Goal: Task Accomplishment & Management: Complete application form

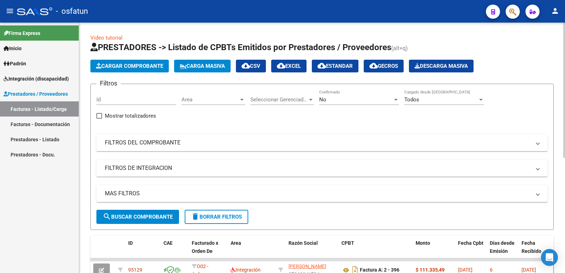
click at [137, 70] on button "Cargar Comprobante" at bounding box center [129, 66] width 78 height 13
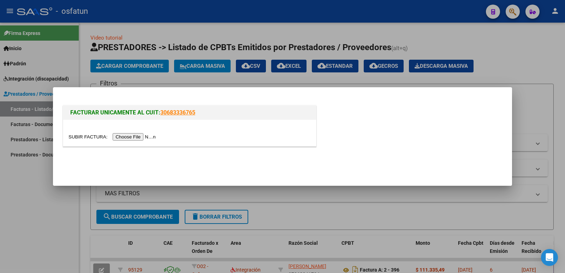
click at [143, 132] on div at bounding box center [189, 133] width 253 height 26
click at [143, 135] on input "file" at bounding box center [112, 136] width 89 height 7
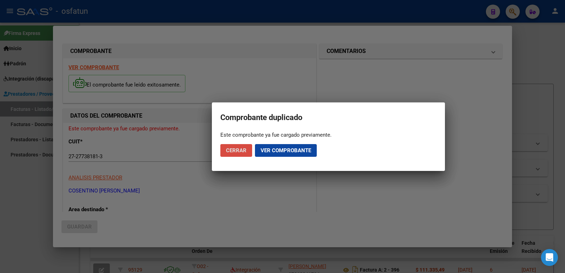
click at [241, 150] on span "Cerrar" at bounding box center [236, 150] width 20 height 6
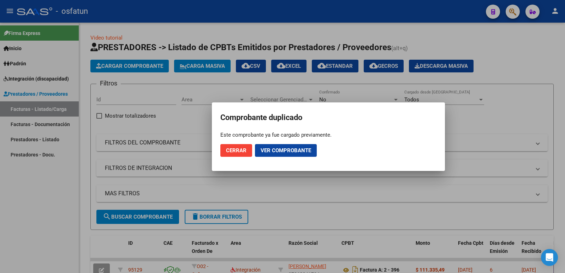
click at [43, 204] on div at bounding box center [282, 136] width 565 height 273
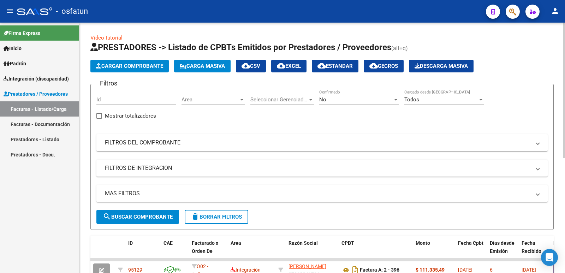
click at [135, 68] on span "Cargar Comprobante" at bounding box center [129, 66] width 67 height 6
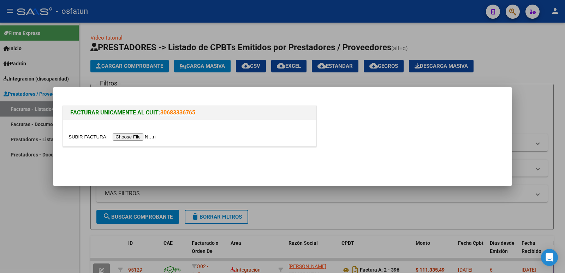
click at [154, 137] on input "file" at bounding box center [112, 136] width 89 height 7
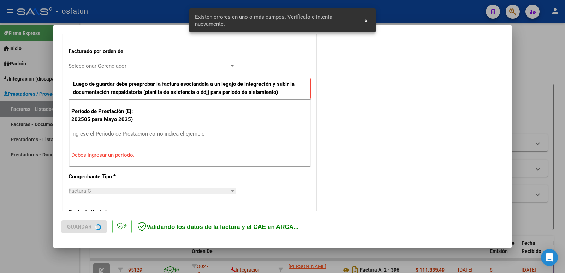
scroll to position [193, 0]
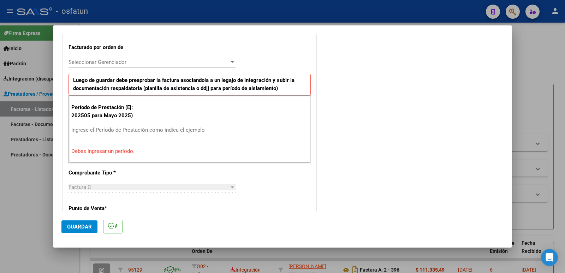
click at [121, 129] on input "Ingrese el Período de Prestación como indica el ejemplo" at bounding box center [152, 130] width 163 height 6
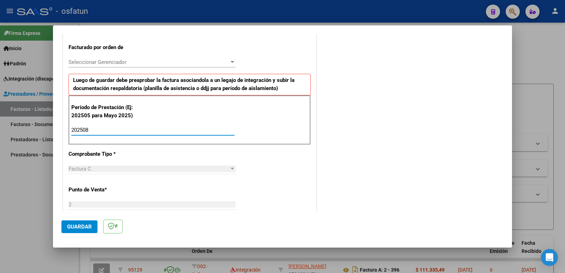
type input "202508"
click at [85, 225] on span "Guardar" at bounding box center [79, 226] width 25 height 6
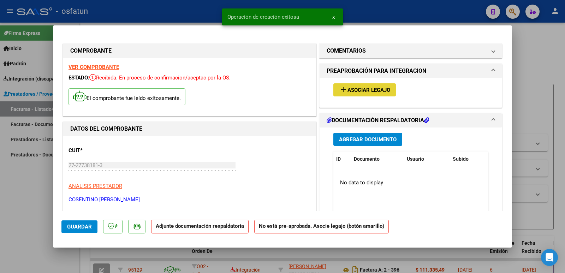
click at [367, 96] on button "add Asociar Legajo" at bounding box center [364, 89] width 62 height 13
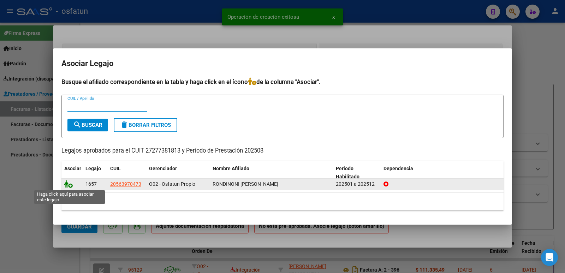
click at [66, 184] on icon at bounding box center [68, 184] width 8 height 8
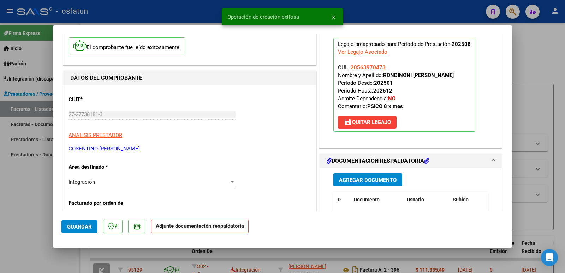
scroll to position [106, 0]
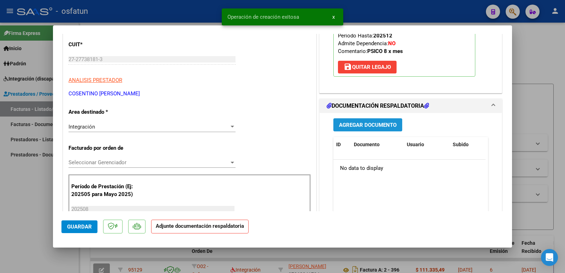
click at [378, 124] on span "Agregar Documento" at bounding box center [368, 125] width 58 height 6
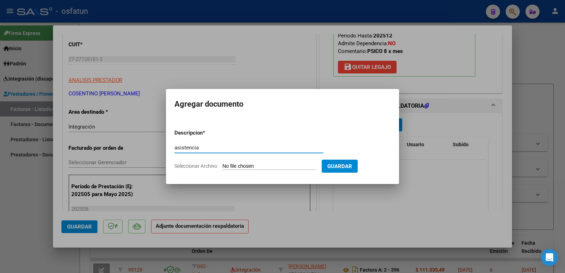
type input "asistencia"
click at [231, 167] on input "Seleccionar Archivo" at bounding box center [269, 166] width 94 height 7
type input "C:\fakepath\RONDINONI - PLANILLA DE ASISTENCIA.pdf"
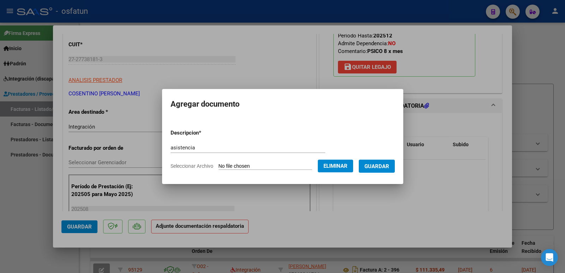
click at [395, 159] on form "Descripcion * asistencia Escriba aquí una descripcion Seleccionar Archivo Elimi…" at bounding box center [283, 150] width 224 height 52
click at [395, 164] on button "Guardar" at bounding box center [377, 166] width 36 height 13
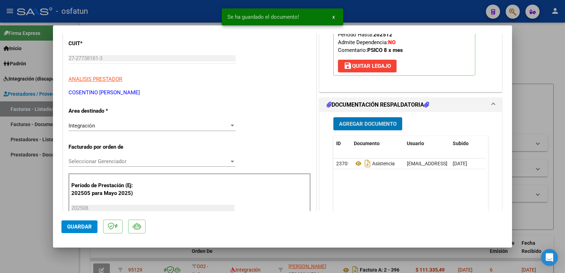
scroll to position [0, 0]
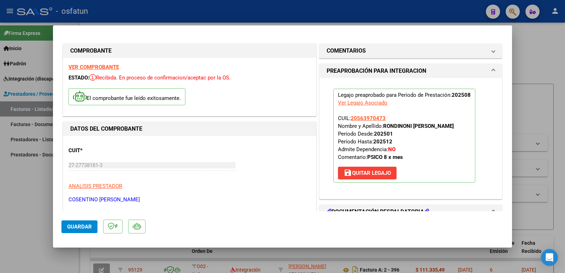
click at [72, 226] on span "Guardar" at bounding box center [79, 226] width 25 height 6
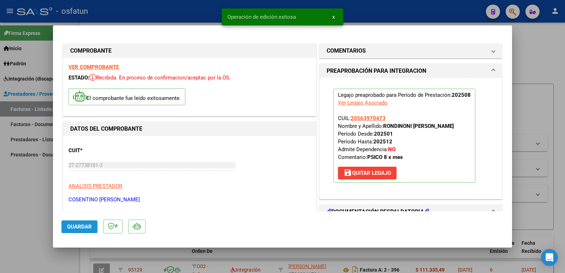
click at [72, 226] on span "Guardar" at bounding box center [79, 226] width 25 height 6
click at [38, 209] on div at bounding box center [282, 136] width 565 height 273
type input "$ 0,00"
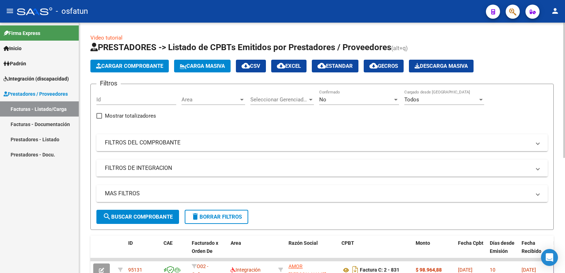
click at [147, 61] on button "Cargar Comprobante" at bounding box center [129, 66] width 78 height 13
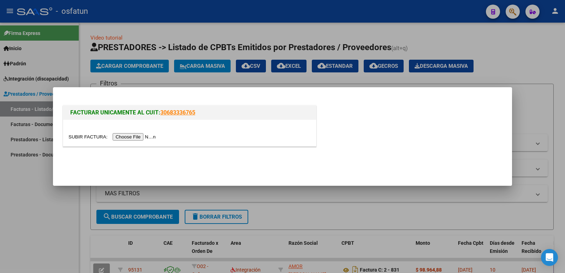
click at [144, 136] on input "file" at bounding box center [112, 136] width 89 height 7
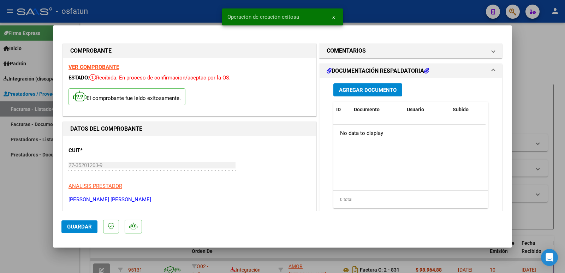
click at [373, 90] on span "Agregar Documento" at bounding box center [368, 90] width 58 height 6
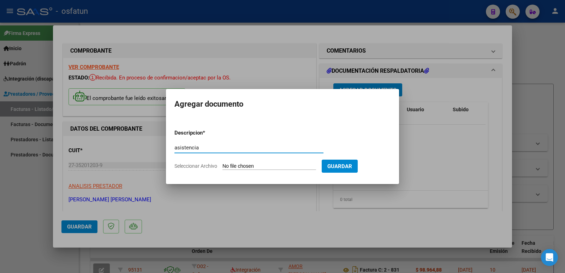
type input "asistencia"
click at [289, 166] on input "Seleccionar Archivo" at bounding box center [269, 166] width 94 height 7
type input "C:\fakepath\Planilla agosto 25.pdf"
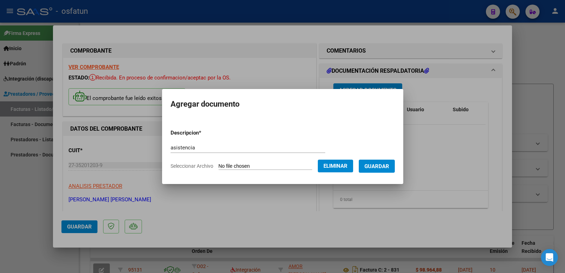
click at [381, 166] on span "Guardar" at bounding box center [376, 166] width 25 height 6
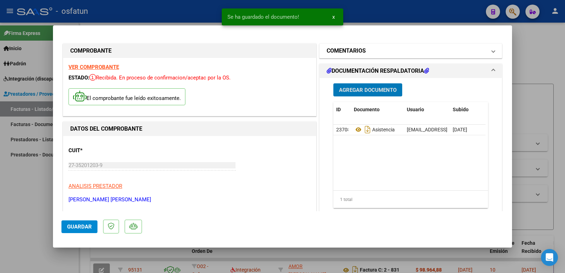
click at [368, 50] on mat-panel-title "COMENTARIOS" at bounding box center [407, 51] width 160 height 8
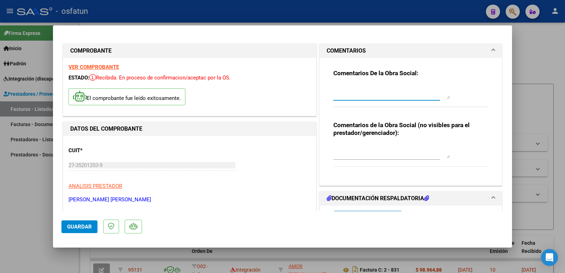
click at [342, 90] on textarea at bounding box center [391, 92] width 116 height 14
type textarea "ERNESTO CASTRO WARNER"
drag, startPoint x: 400, startPoint y: 90, endPoint x: 274, endPoint y: 96, distance: 126.2
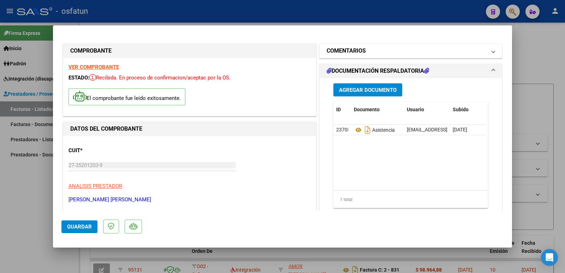
click at [360, 56] on mat-expansion-panel-header "COMENTARIOS" at bounding box center [410, 51] width 182 height 14
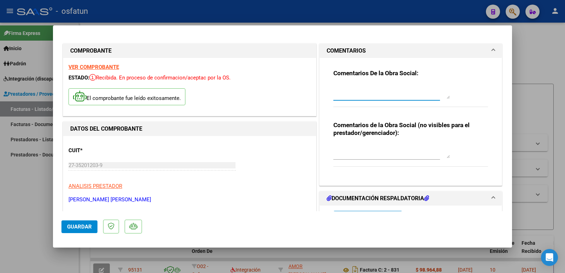
paste textarea "18833545/03 Castro Wagner Ernesto (52187401)"
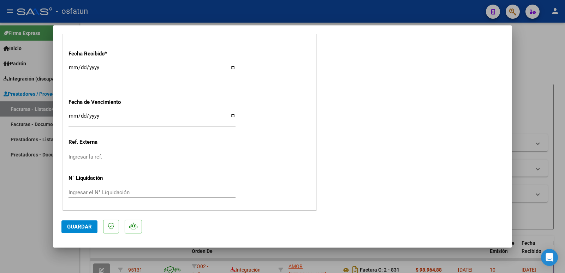
scroll to position [463, 0]
type textarea "18833545/03 Castro Wagner Ernesto (52187401)"
click at [77, 230] on button "Guardar" at bounding box center [79, 226] width 36 height 13
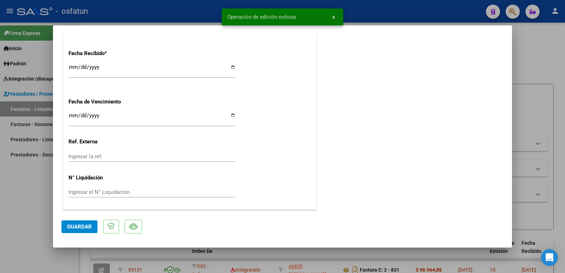
click at [77, 230] on button "Guardar" at bounding box center [79, 226] width 36 height 13
